Goal: Navigation & Orientation: Go to known website

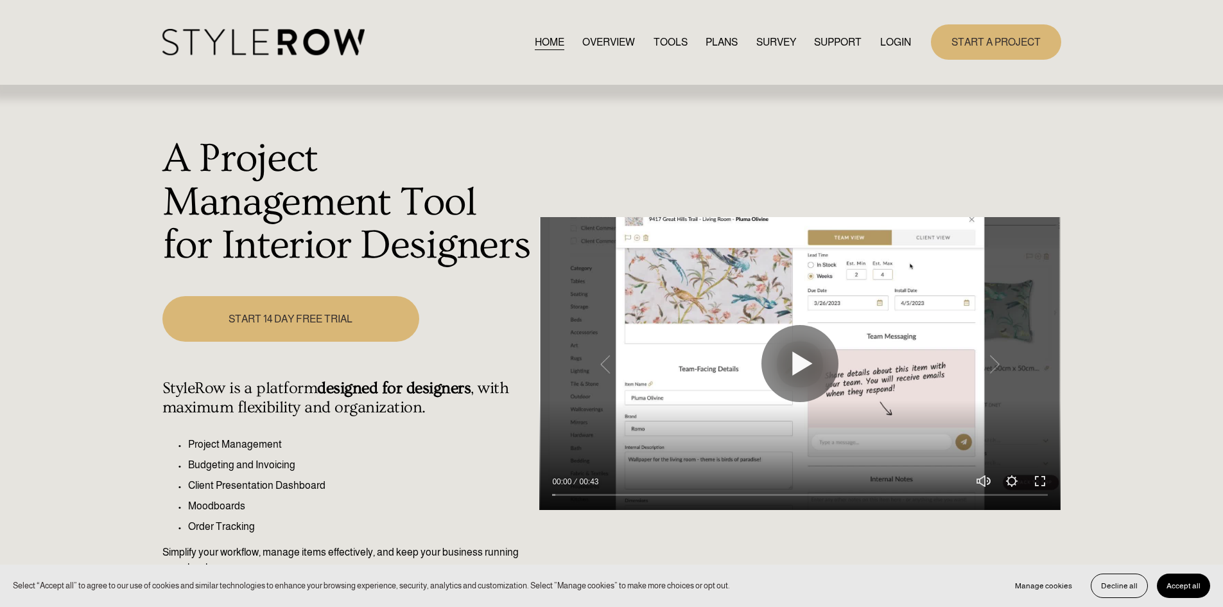
click at [894, 39] on link "LOGIN" at bounding box center [895, 41] width 31 height 17
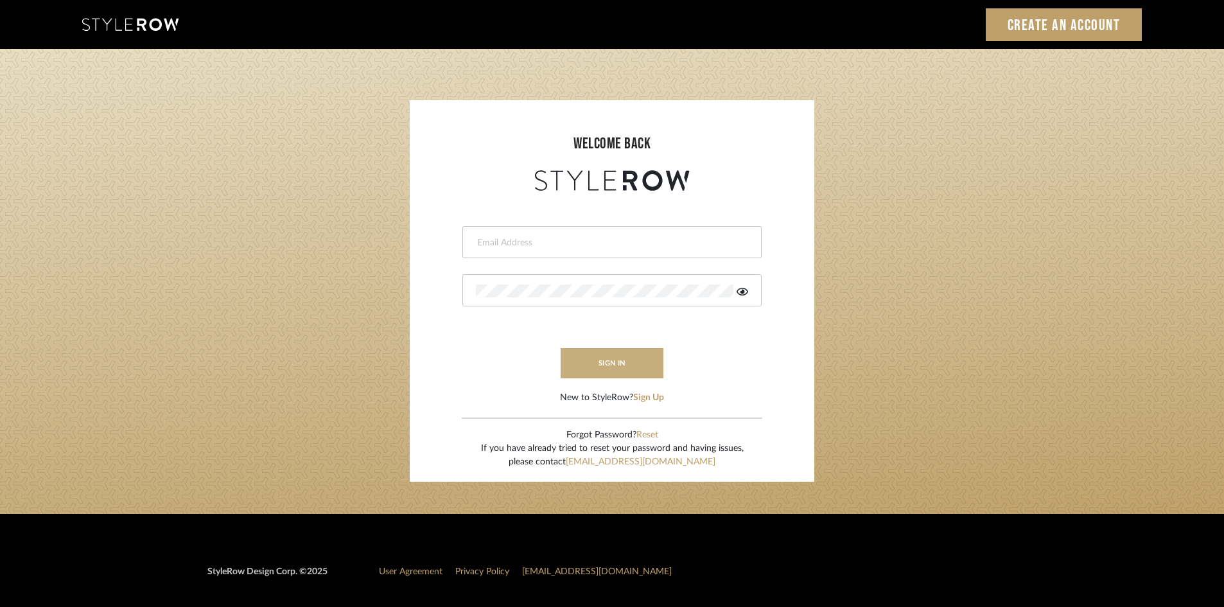
type input "carrie@tresbelleinteriors.com"
click at [606, 365] on button "sign in" at bounding box center [612, 363] width 103 height 30
